Goal: Information Seeking & Learning: Learn about a topic

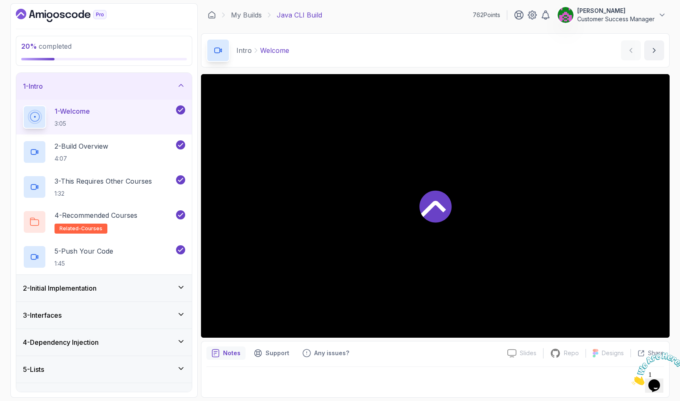
click at [109, 285] on div "2 - Initial Implementation" at bounding box center [104, 288] width 162 height 10
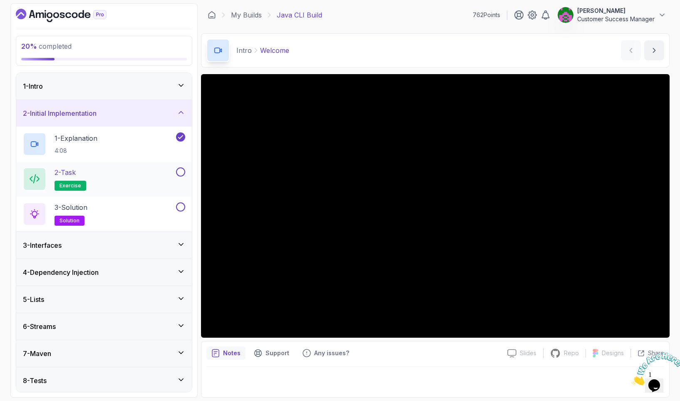
click at [121, 176] on div "2 - Task exercise" at bounding box center [99, 178] width 152 height 23
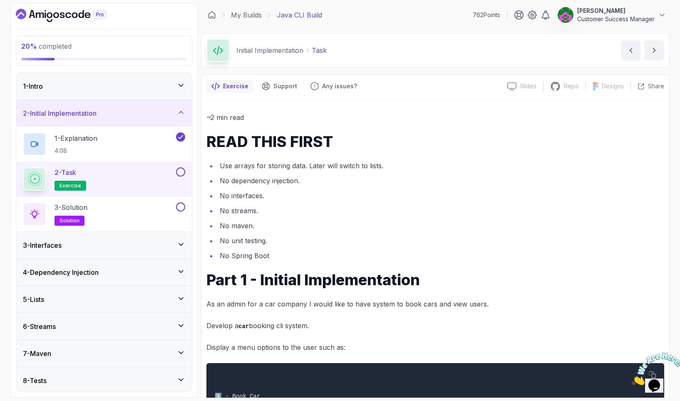
click at [137, 16] on div at bounding box center [104, 15] width 177 height 13
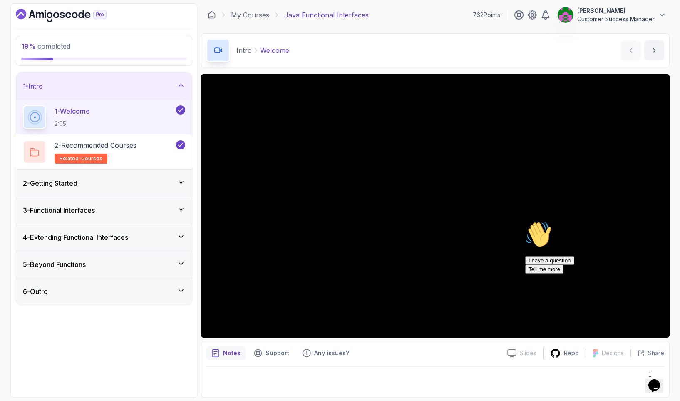
click at [107, 182] on div "2 - Getting Started" at bounding box center [104, 183] width 162 height 10
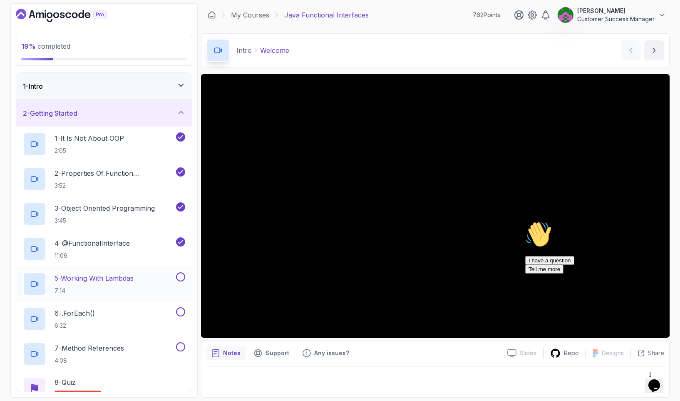
click at [109, 281] on p "5 - Working With Lambdas" at bounding box center [94, 278] width 79 height 10
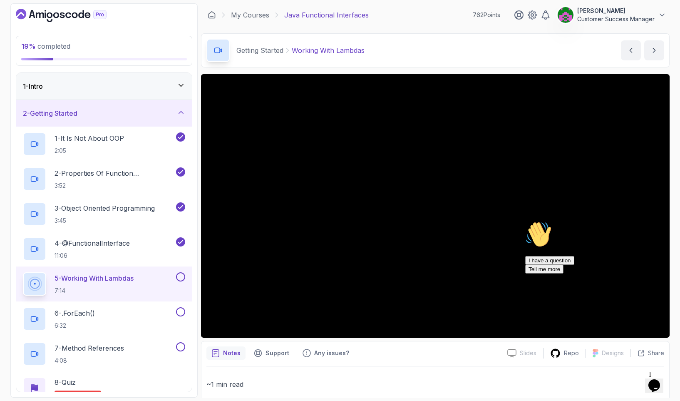
click at [525, 221] on icon "Chat attention grabber" at bounding box center [525, 221] width 0 height 0
